Goal: Transaction & Acquisition: Subscribe to service/newsletter

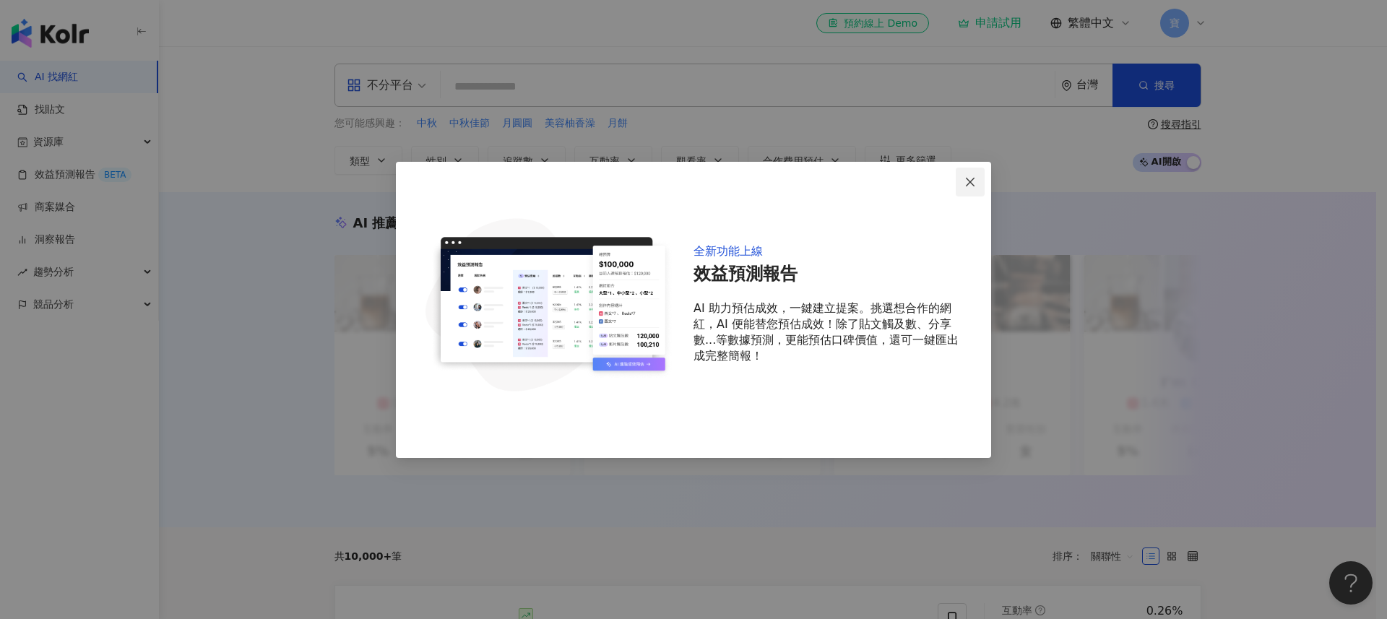
click at [969, 178] on icon "close" at bounding box center [971, 182] width 12 height 12
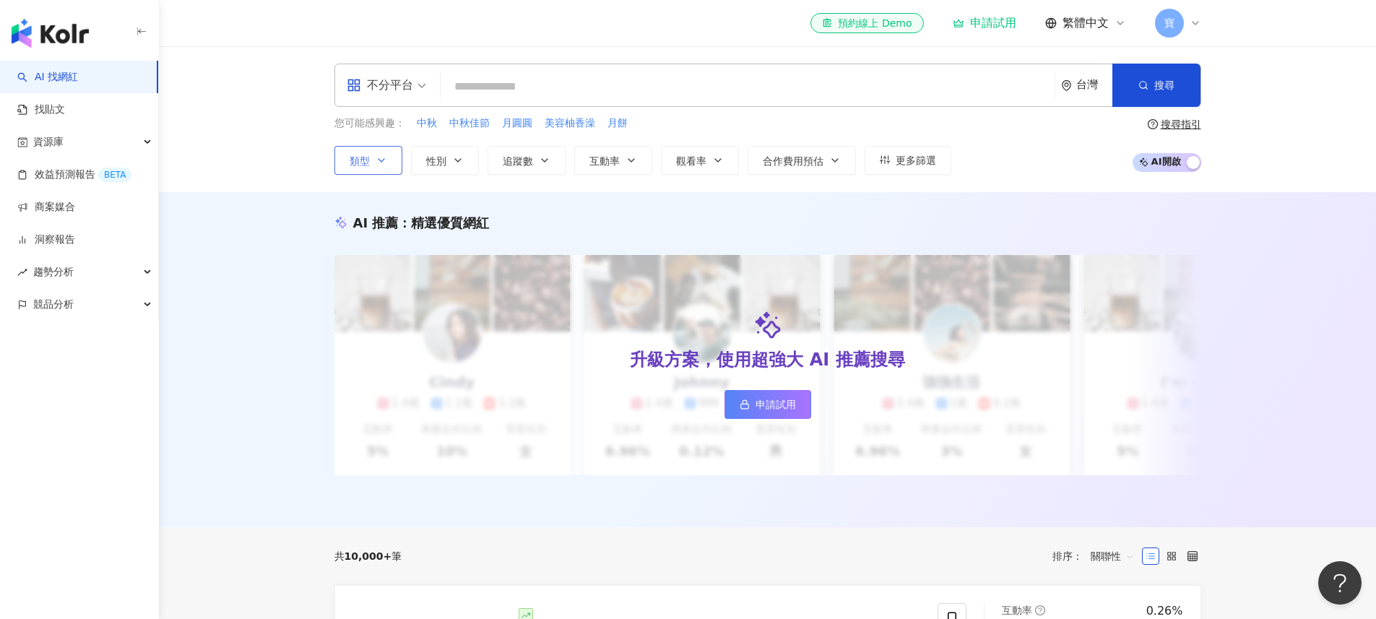
click at [379, 158] on icon "button" at bounding box center [382, 161] width 12 height 12
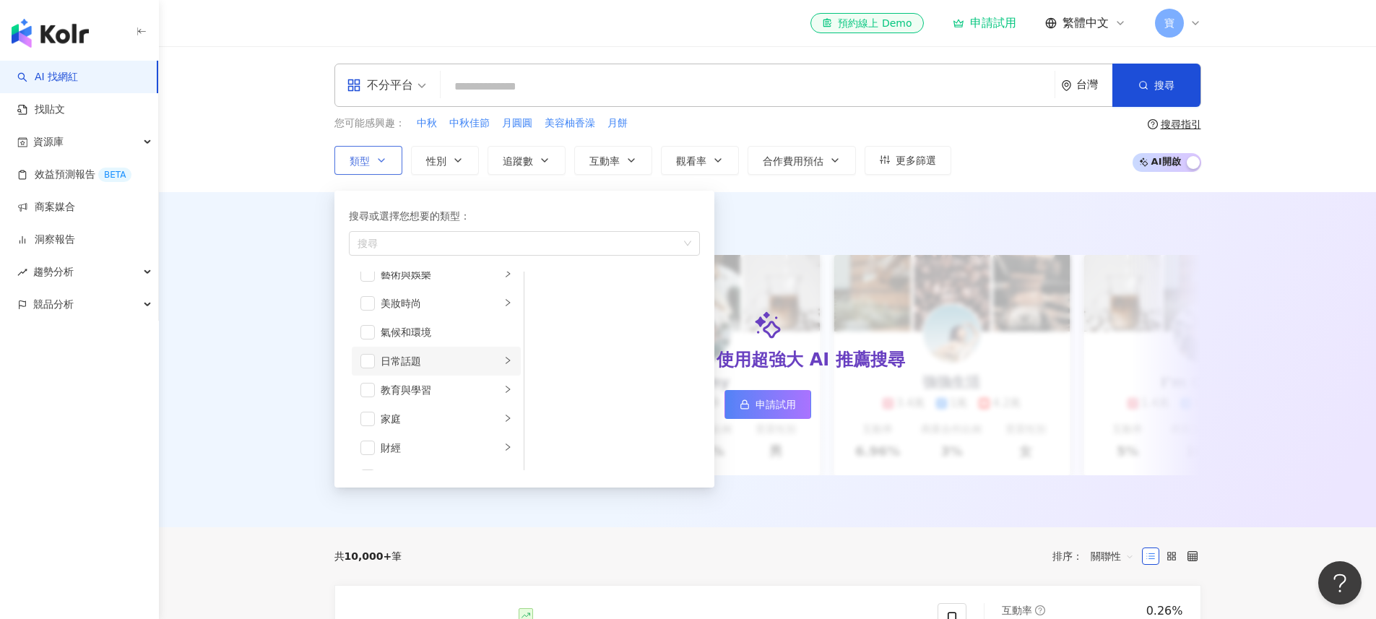
scroll to position [20, 0]
click at [371, 360] on span "button" at bounding box center [368, 355] width 14 height 14
click at [835, 220] on div "AI 推薦 ： 精選優質網紅" at bounding box center [768, 223] width 867 height 18
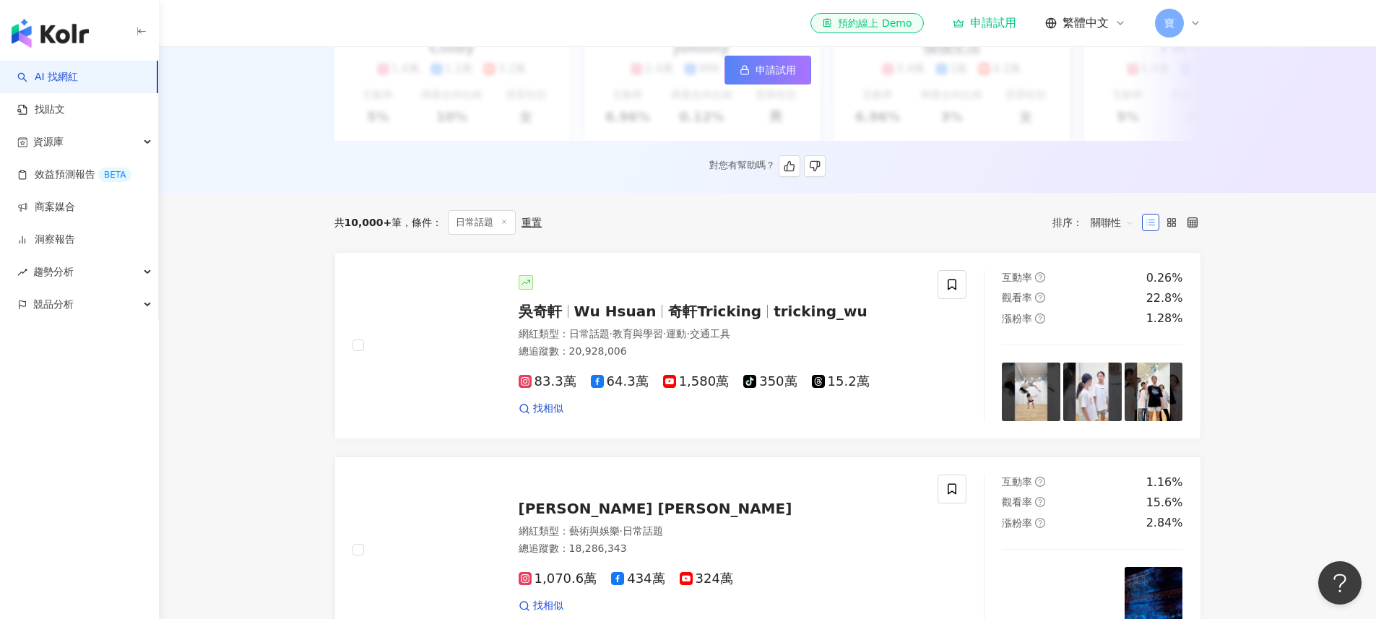
scroll to position [49, 0]
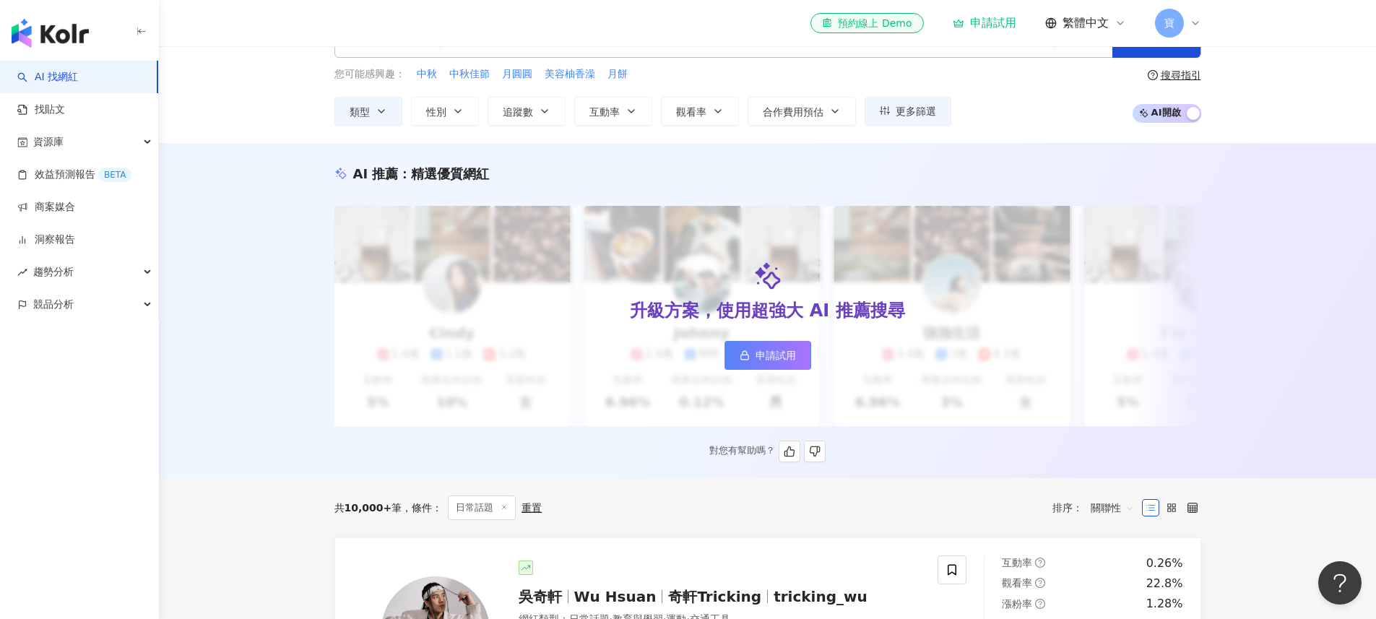
click at [756, 356] on span "申請試用" at bounding box center [776, 356] width 40 height 12
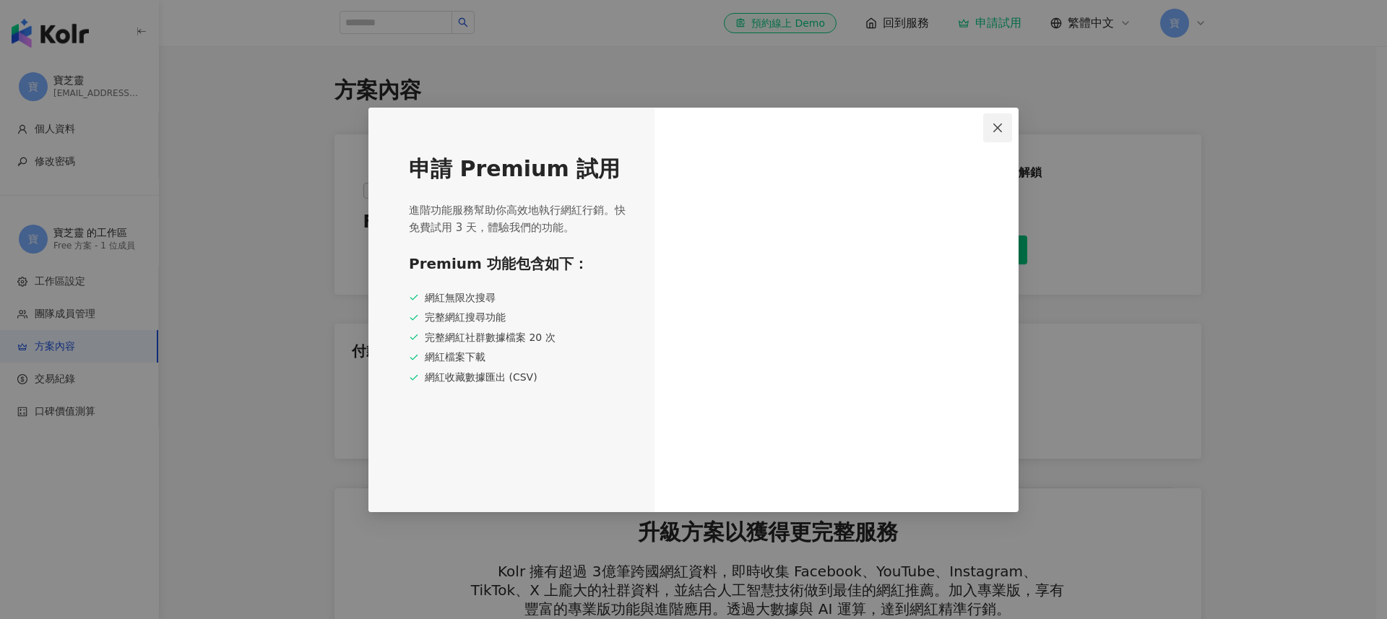
click at [993, 126] on icon "close" at bounding box center [998, 128] width 12 height 12
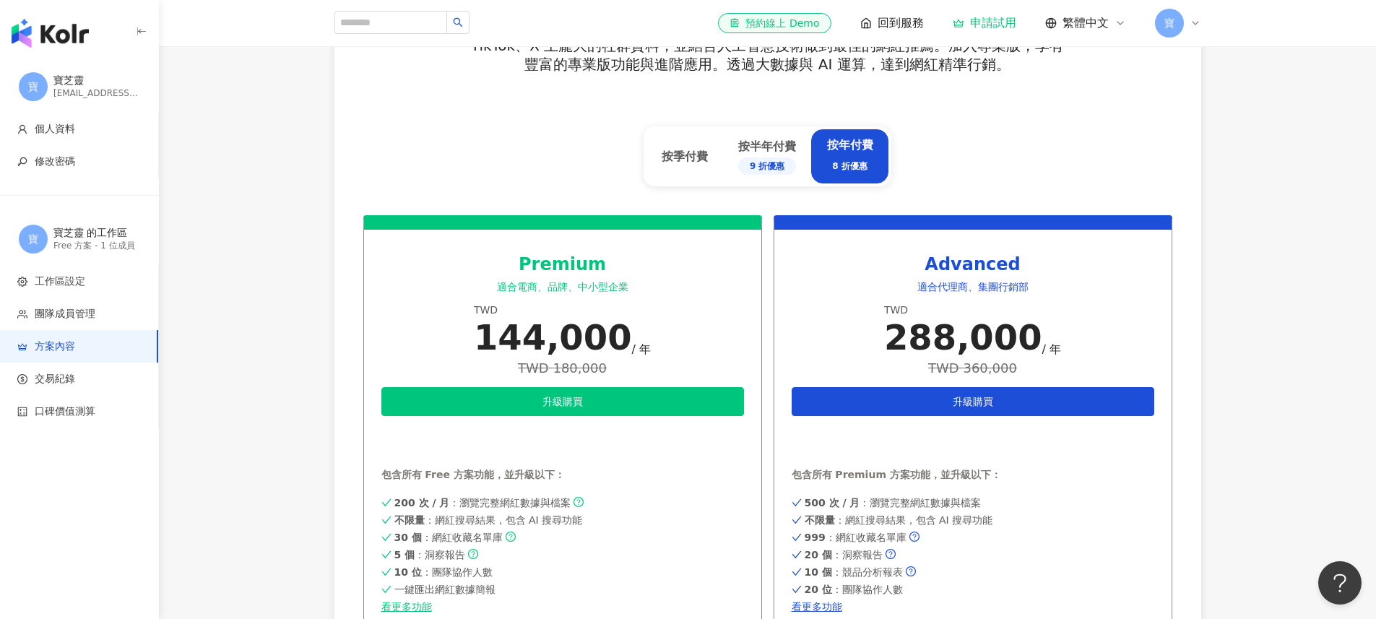
scroll to position [493, 0]
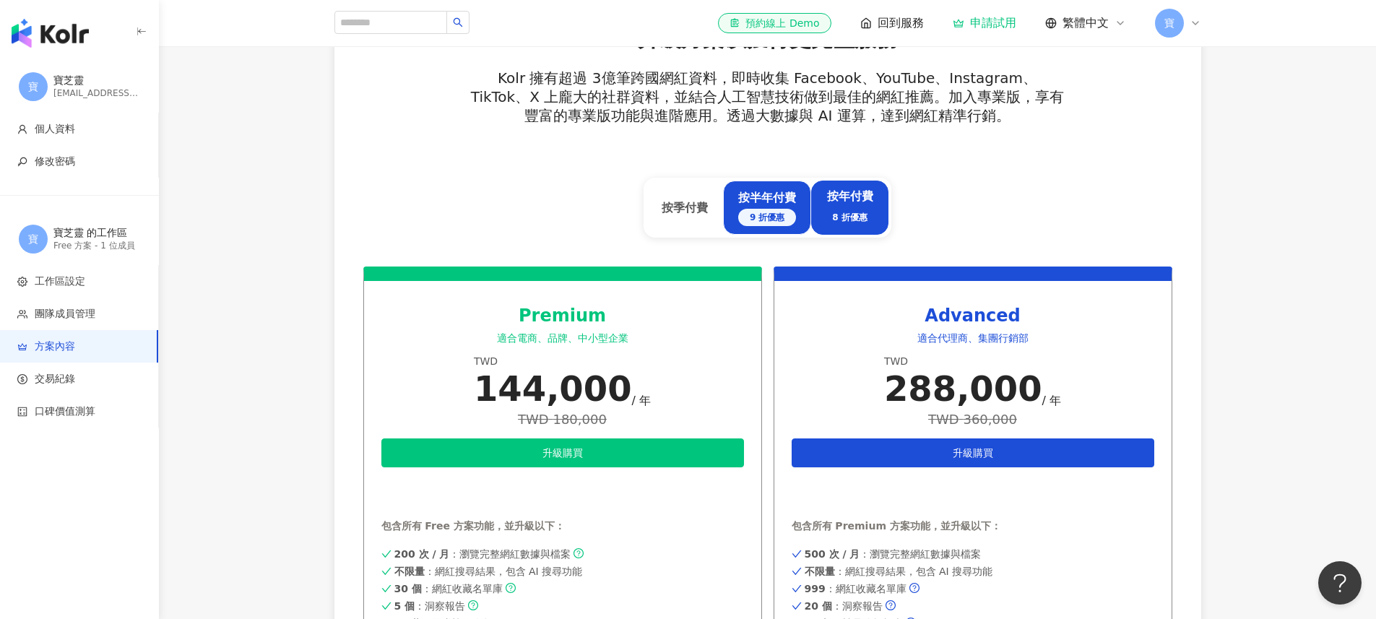
click at [769, 202] on div "按半年付費 9 折優惠" at bounding box center [767, 208] width 58 height 36
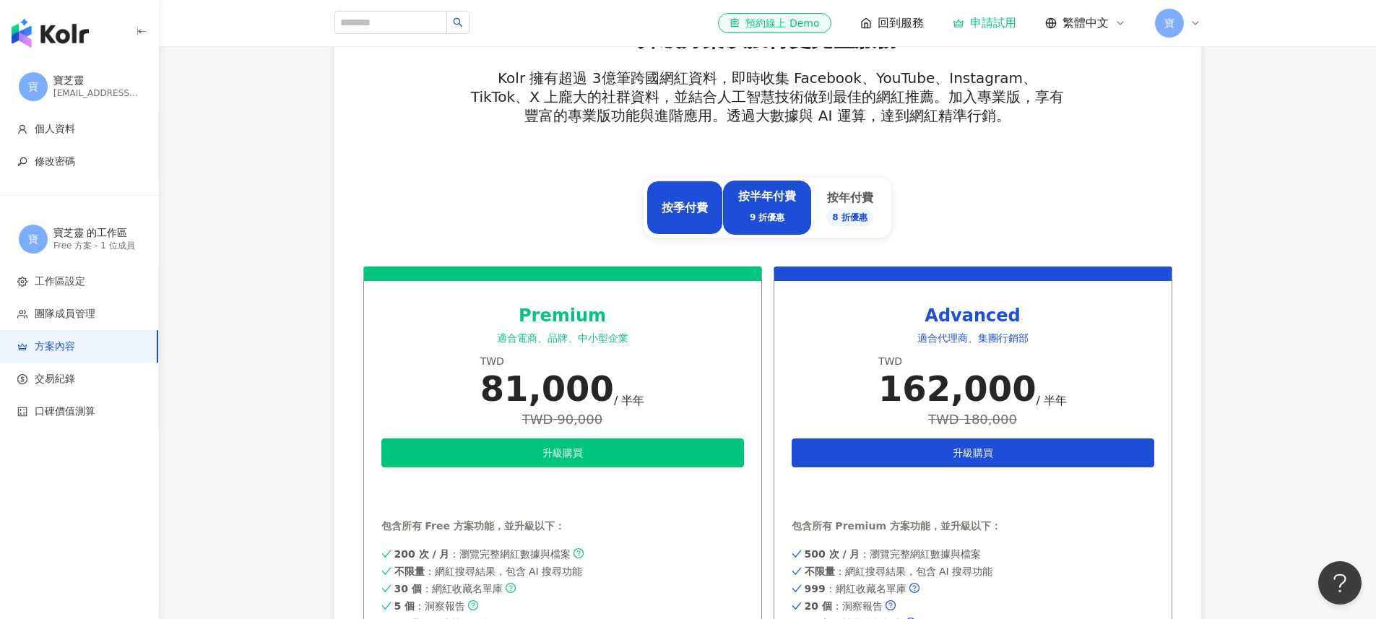
click at [713, 202] on div "按季付費" at bounding box center [685, 208] width 77 height 54
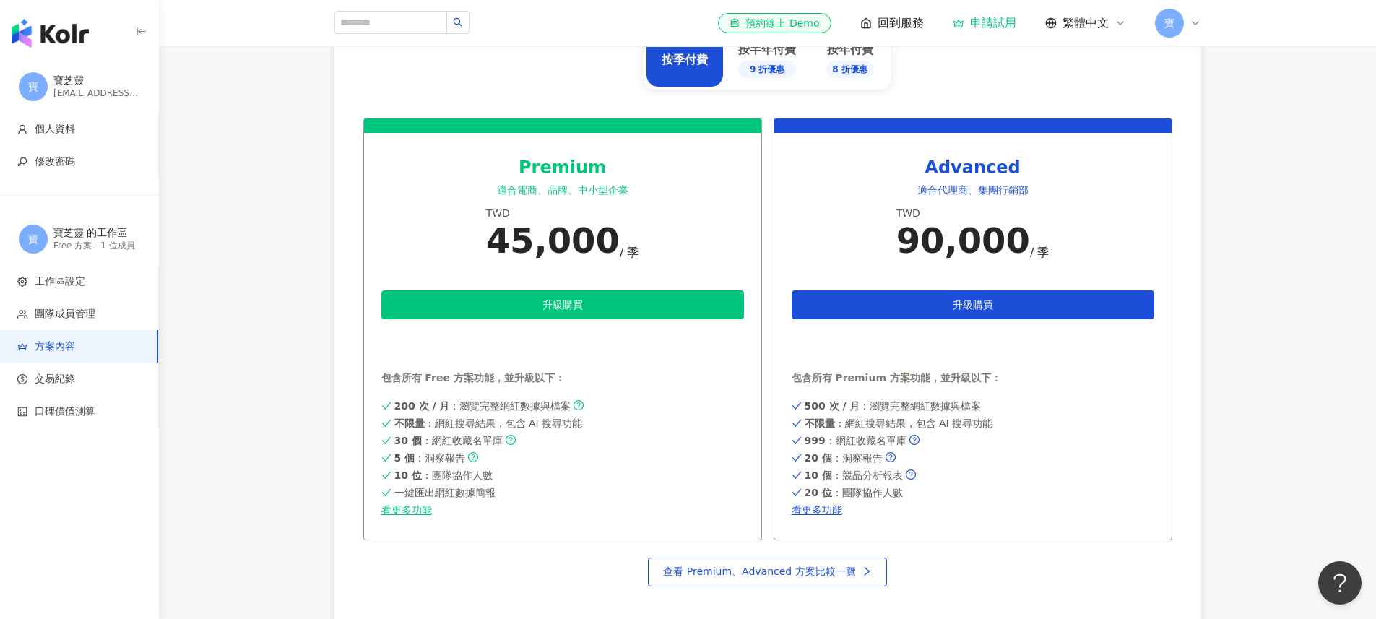
scroll to position [685, 0]
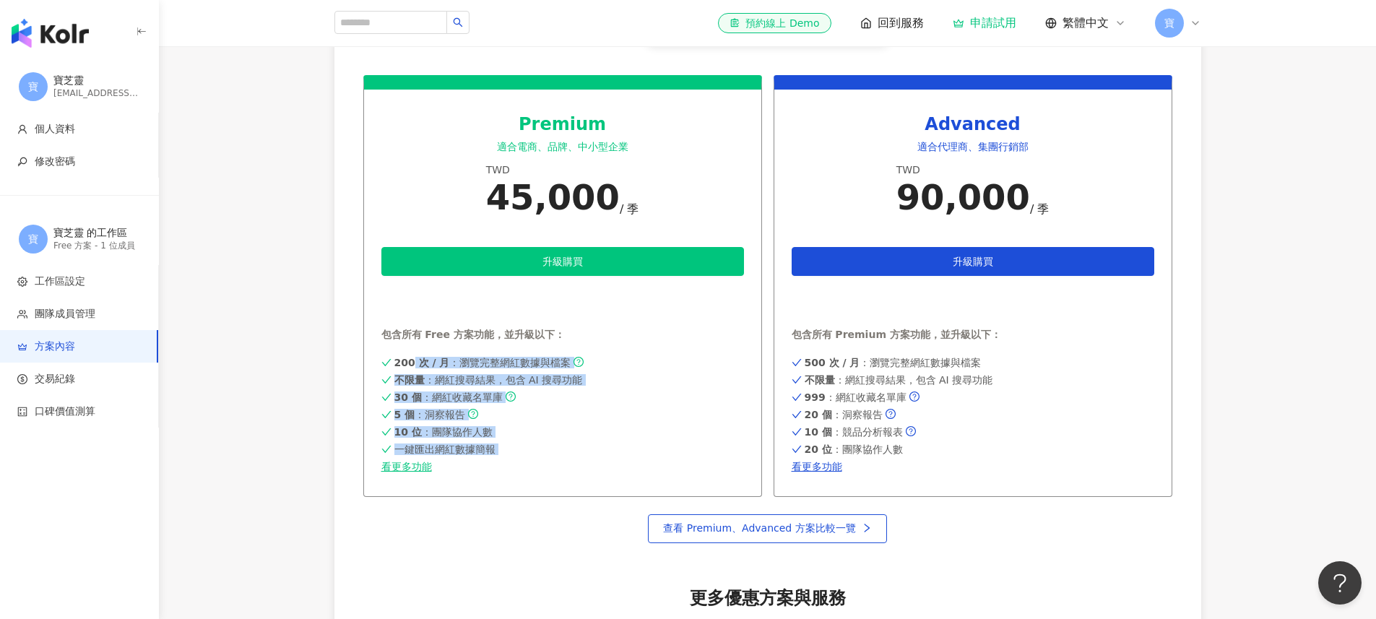
drag, startPoint x: 407, startPoint y: 359, endPoint x: 522, endPoint y: 478, distance: 166.1
click at [521, 470] on div "200 次 / 月 ：瀏覽完整網紅數據與檔案 不限量 ：網紅搜尋結果，包含 AI 搜尋功能 30 個 ：網紅收藏名單庫 5 個 ：洞察報告 10 位 ：團隊協…" at bounding box center [562, 413] width 363 height 119
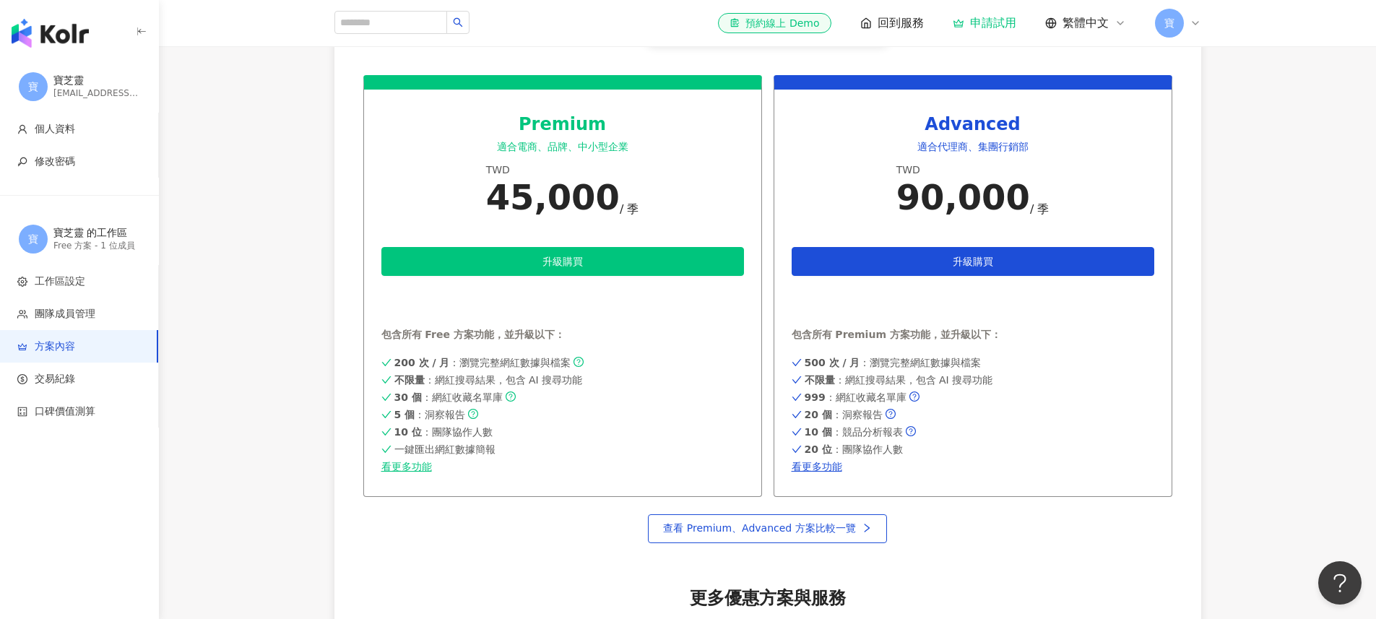
click at [524, 480] on div "Premium 適合電商、品牌、中小型企業 TWD 45,000 / 季 升級購買 申請試用 包含所有 Free 方案功能，並升級以下： 200 次 / 月 …" at bounding box center [562, 285] width 399 height 421
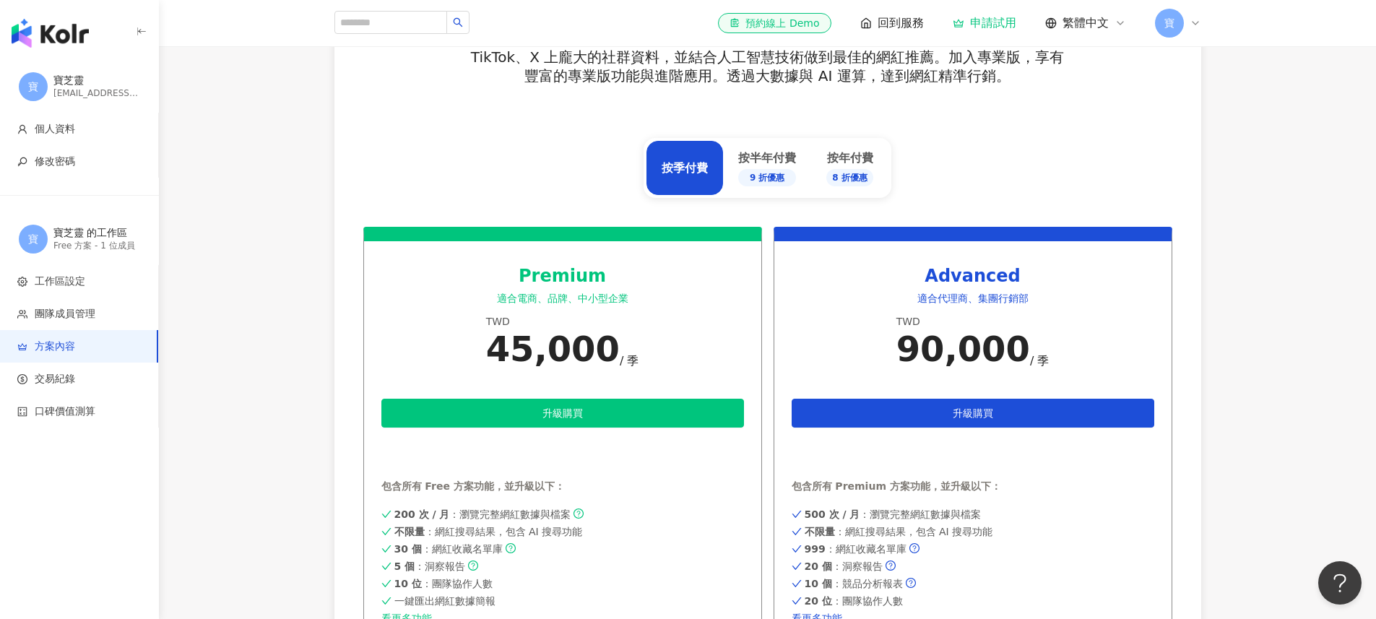
scroll to position [486, 0]
